Goal: Information Seeking & Learning: Learn about a topic

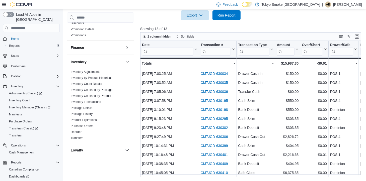
scroll to position [100, 0]
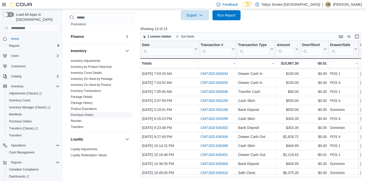
click at [88, 114] on link "Purchase Orders" at bounding box center [82, 115] width 23 height 4
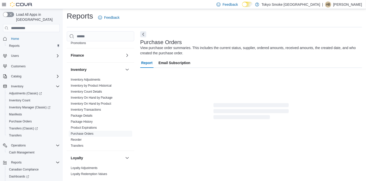
scroll to position [5, 0]
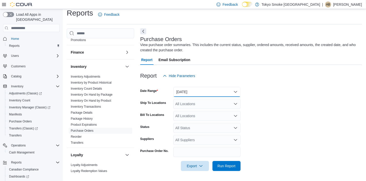
click at [203, 90] on button "[DATE]" at bounding box center [206, 92] width 67 height 10
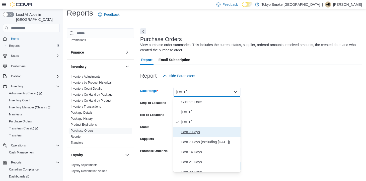
drag, startPoint x: 201, startPoint y: 132, endPoint x: 200, endPoint y: 115, distance: 17.6
click at [201, 132] on span "Last 7 Days" at bounding box center [209, 132] width 57 height 6
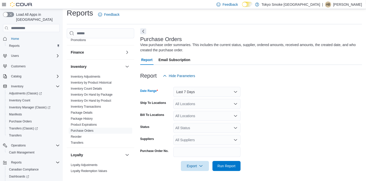
click at [201, 106] on div "All Locations" at bounding box center [206, 104] width 67 height 10
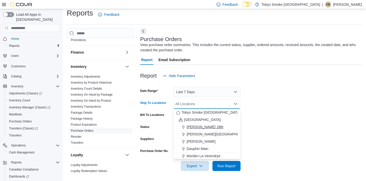
scroll to position [25, 0]
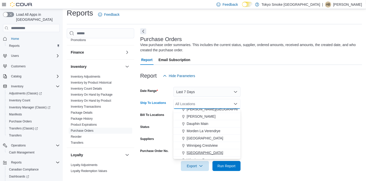
click at [215, 152] on span "[GEOGRAPHIC_DATA]" at bounding box center [205, 152] width 37 height 5
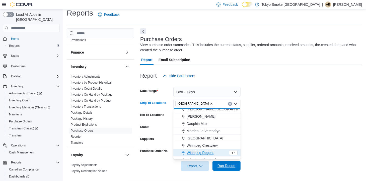
click at [228, 168] on span "Run Report" at bounding box center [226, 166] width 18 height 5
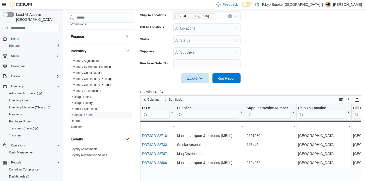
scroll to position [30, 0]
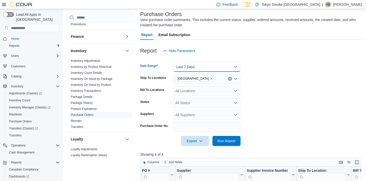
click at [189, 67] on button "Last 7 Days" at bounding box center [206, 67] width 67 height 10
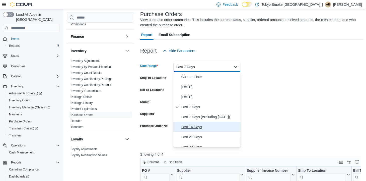
click at [190, 124] on span "Last 14 Days" at bounding box center [209, 127] width 57 height 6
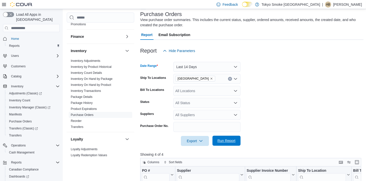
click at [229, 138] on span "Run Report" at bounding box center [226, 141] width 22 height 10
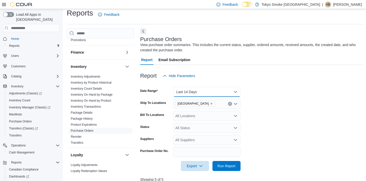
click at [199, 91] on button "Last 14 Days" at bounding box center [206, 92] width 67 height 10
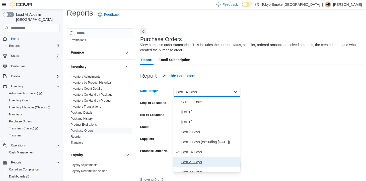
click at [203, 162] on span "Last 21 Days" at bounding box center [209, 162] width 57 height 6
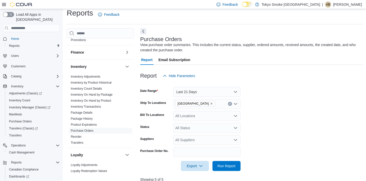
click at [319, 143] on form "Date Range Last 21 Days Ship To Locations [GEOGRAPHIC_DATA] [GEOGRAPHIC_DATA] B…" at bounding box center [251, 126] width 223 height 90
drag, startPoint x: 216, startPoint y: 166, endPoint x: 236, endPoint y: 155, distance: 23.1
click at [217, 166] on span "Run Report" at bounding box center [226, 166] width 22 height 10
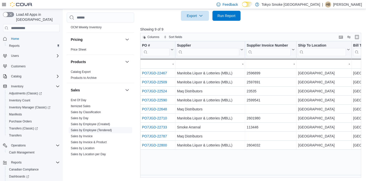
scroll to position [276, 0]
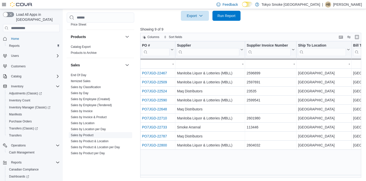
click at [82, 135] on link "Sales by Product" at bounding box center [82, 136] width 23 height 4
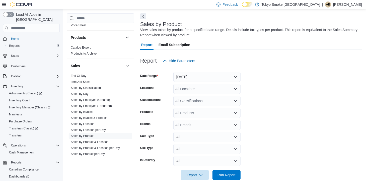
scroll to position [17, 0]
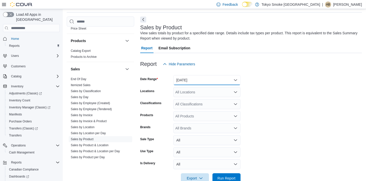
click at [193, 81] on button "[DATE]" at bounding box center [206, 80] width 67 height 10
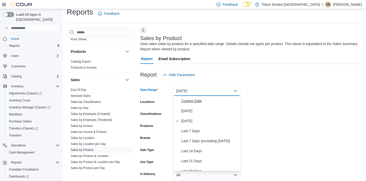
scroll to position [0, 0]
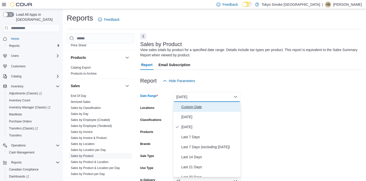
click at [191, 107] on span "Custom Date" at bounding box center [209, 107] width 57 height 6
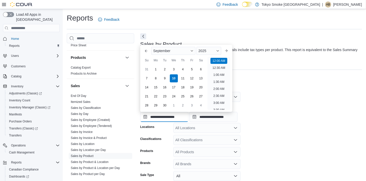
click at [162, 116] on input "**********" at bounding box center [164, 117] width 48 height 10
click at [145, 53] on button "Previous Month" at bounding box center [146, 51] width 8 height 8
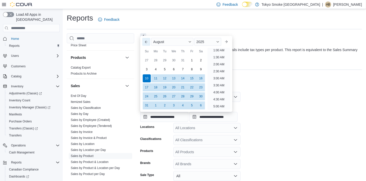
scroll to position [1, 0]
click at [147, 45] on button "Previous Month" at bounding box center [146, 42] width 8 height 8
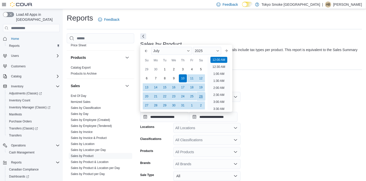
click at [197, 96] on div "26" at bounding box center [200, 96] width 9 height 9
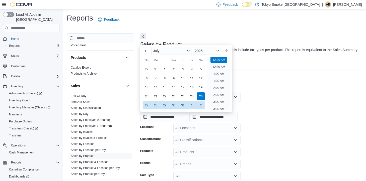
click at [261, 96] on form "**********" at bounding box center [251, 152] width 222 height 133
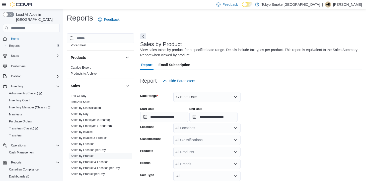
click at [201, 128] on div "All Locations" at bounding box center [206, 128] width 67 height 10
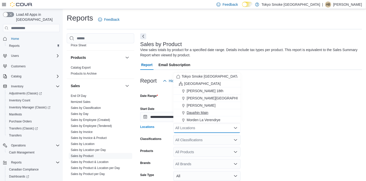
scroll to position [50, 0]
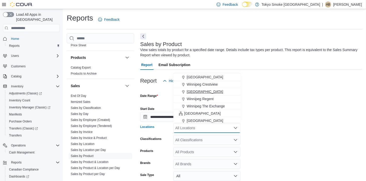
click at [210, 92] on span "[GEOGRAPHIC_DATA]" at bounding box center [205, 91] width 37 height 5
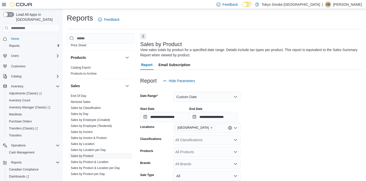
click at [302, 133] on form "**********" at bounding box center [251, 152] width 222 height 133
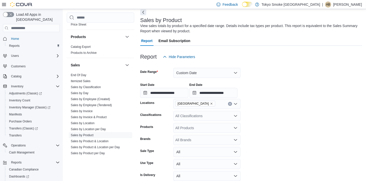
scroll to position [48, 0]
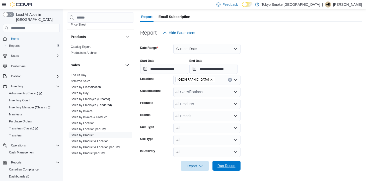
click at [235, 167] on span "Run Report" at bounding box center [226, 166] width 22 height 10
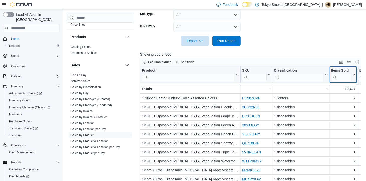
click at [353, 76] on button "Items Sold" at bounding box center [343, 74] width 25 height 13
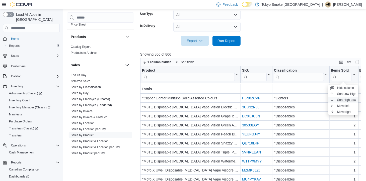
click at [349, 99] on span "Sort High-Low" at bounding box center [346, 100] width 19 height 4
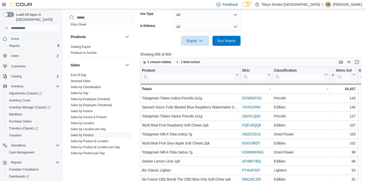
click at [255, 51] on div at bounding box center [251, 49] width 223 height 6
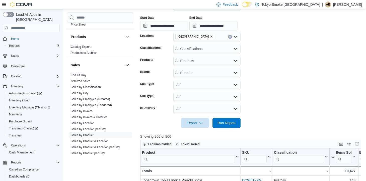
scroll to position [73, 0]
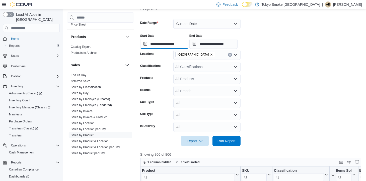
click at [158, 45] on input "**********" at bounding box center [164, 44] width 48 height 10
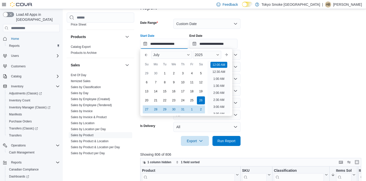
scroll to position [16, 0]
click at [200, 93] on div "19" at bounding box center [200, 91] width 9 height 9
type input "**********"
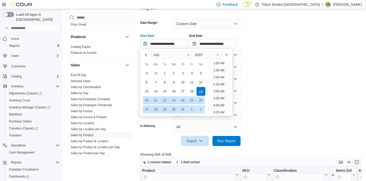
scroll to position [1, 0]
click at [272, 93] on form "**********" at bounding box center [251, 79] width 223 height 133
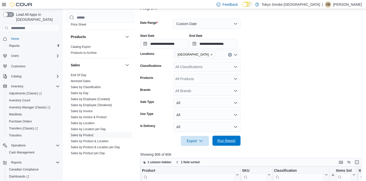
click at [224, 142] on span "Run Report" at bounding box center [226, 140] width 18 height 5
click at [266, 98] on form "**********" at bounding box center [251, 79] width 223 height 133
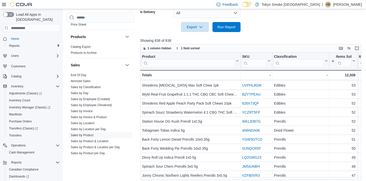
scroll to position [199, 0]
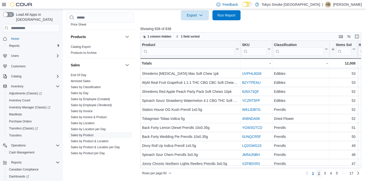
click at [320, 174] on span "2" at bounding box center [319, 173] width 2 height 5
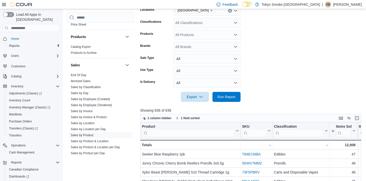
scroll to position [74, 0]
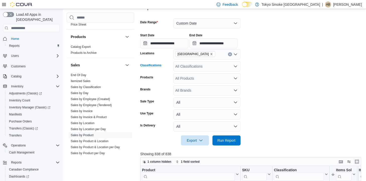
click at [184, 67] on div "All Classifications" at bounding box center [206, 66] width 67 height 10
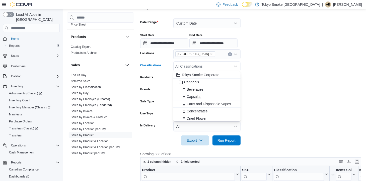
click at [197, 96] on span "Capsules" at bounding box center [194, 96] width 15 height 5
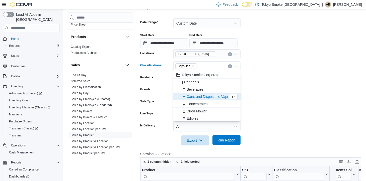
click at [226, 135] on form "**********" at bounding box center [251, 78] width 223 height 133
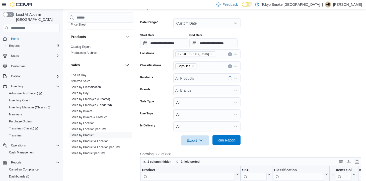
click at [232, 138] on span "Run Report" at bounding box center [226, 140] width 18 height 5
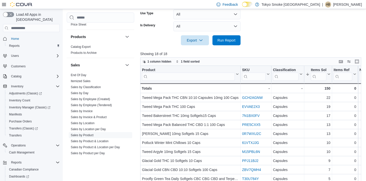
scroll to position [74, 0]
